Goal: Navigation & Orientation: Find specific page/section

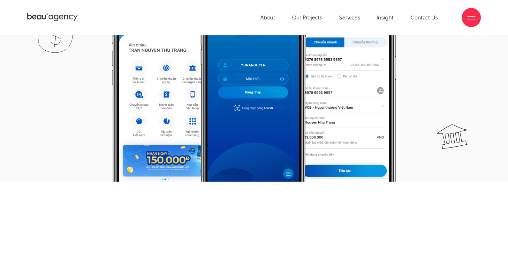
scroll to position [288, 0]
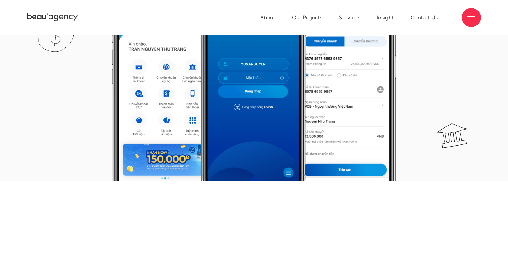
click at [345, 148] on img at bounding box center [254, 83] width 284 height 195
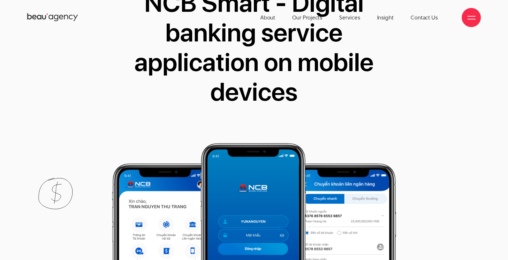
scroll to position [0, 0]
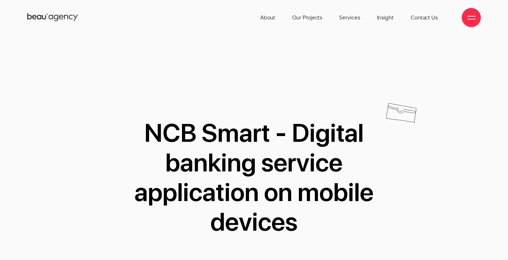
click at [57, 17] on icon at bounding box center [56, 18] width 4 height 6
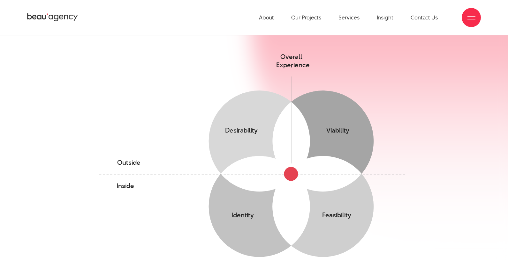
scroll to position [309, 0]
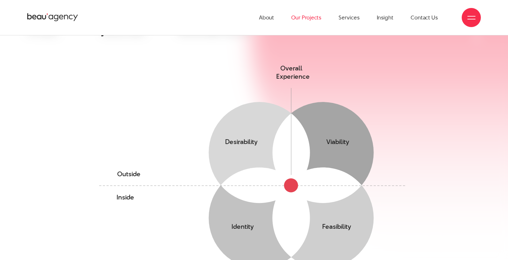
click at [315, 16] on link "Our Projects" at bounding box center [306, 17] width 30 height 35
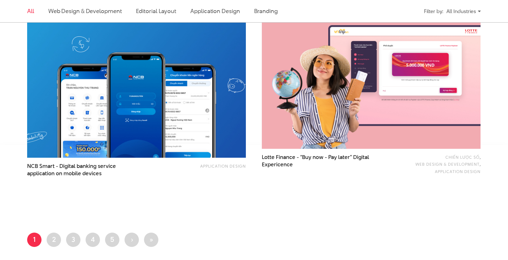
scroll to position [1270, 0]
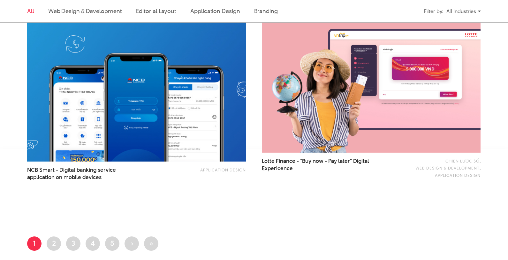
click at [216, 143] on img at bounding box center [136, 88] width 241 height 161
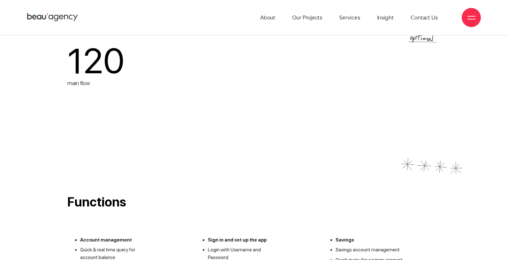
scroll to position [760, 0]
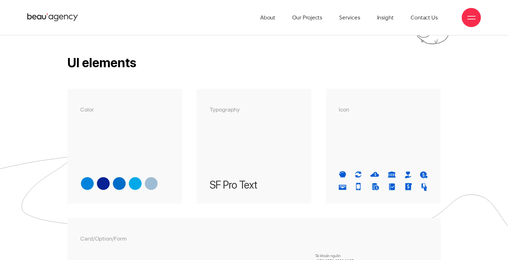
scroll to position [1399, 0]
